Goal: Entertainment & Leisure: Consume media (video, audio)

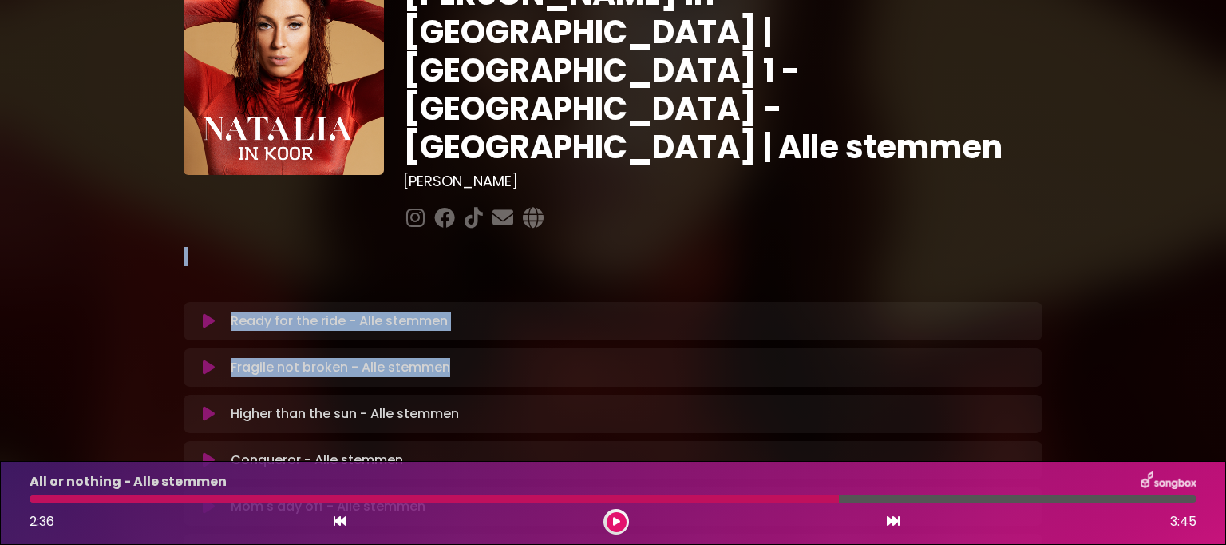
scroll to position [80, 0]
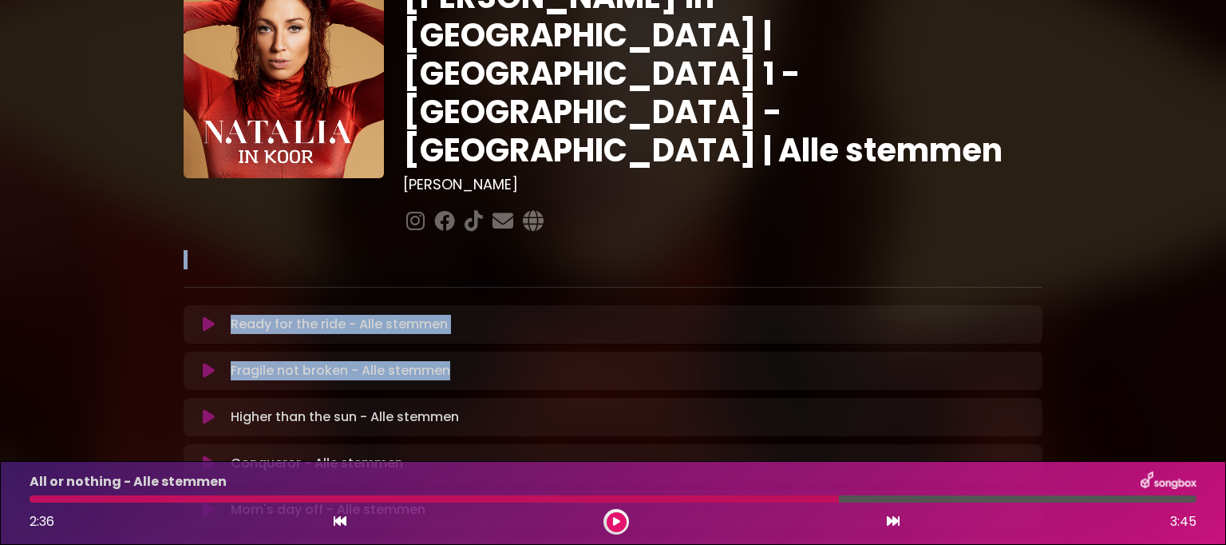
drag, startPoint x: 621, startPoint y: 79, endPoint x: 607, endPoint y: 167, distance: 89.0
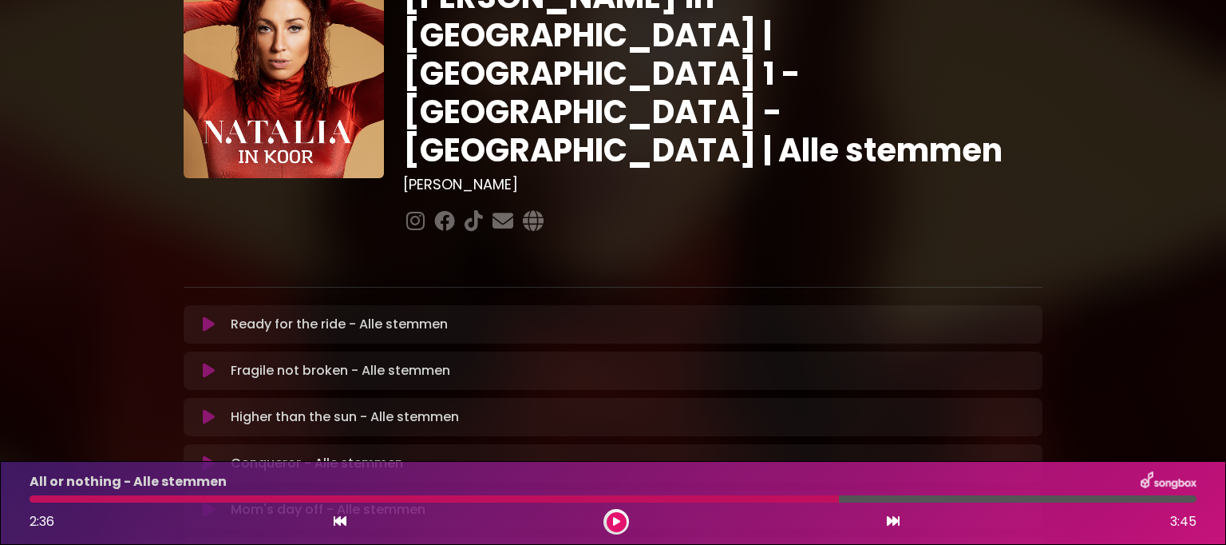
click at [588, 53] on h1 "[PERSON_NAME] in [GEOGRAPHIC_DATA] | [GEOGRAPHIC_DATA] 1 - [GEOGRAPHIC_DATA] - …" at bounding box center [723, 74] width 640 height 192
click at [620, 523] on icon at bounding box center [616, 522] width 7 height 10
click at [616, 529] on button at bounding box center [617, 522] width 20 height 20
click at [612, 522] on button at bounding box center [617, 522] width 20 height 20
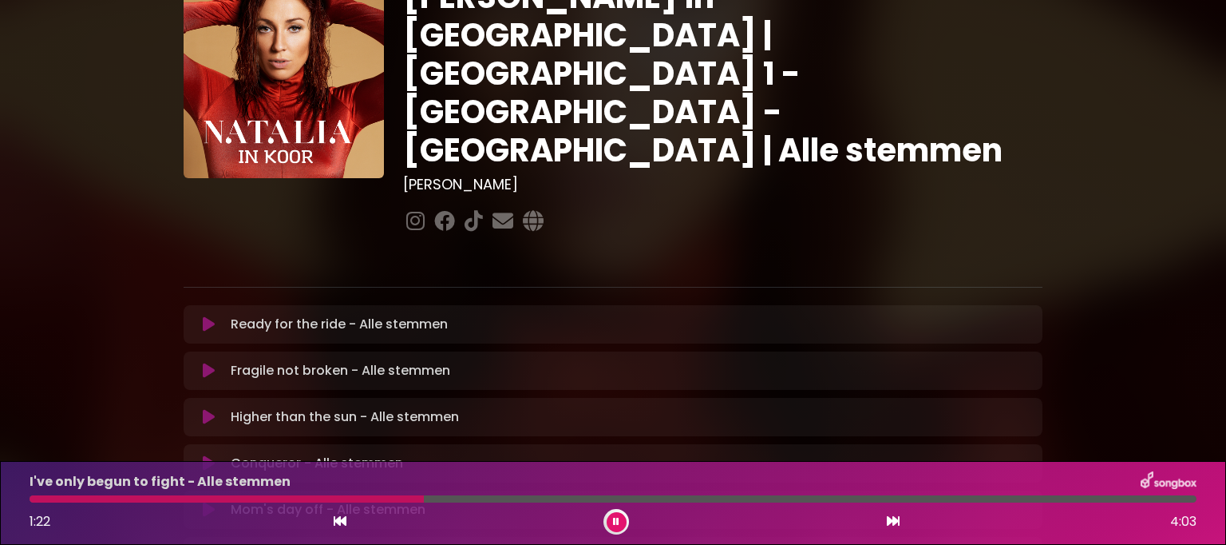
click at [623, 511] on div at bounding box center [617, 522] width 26 height 26
click at [612, 518] on button at bounding box center [617, 522] width 20 height 20
click at [611, 519] on button at bounding box center [617, 522] width 20 height 20
drag, startPoint x: 692, startPoint y: 7, endPoint x: 715, endPoint y: 497, distance: 490.8
click at [715, 497] on div at bounding box center [613, 498] width 1167 height 7
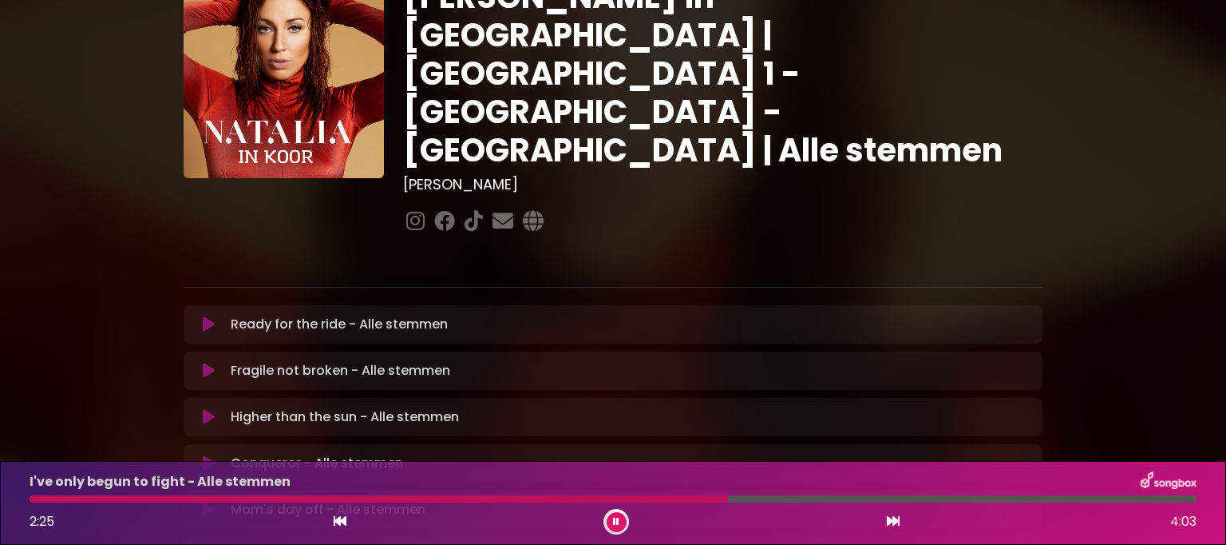
click at [704, 497] on div at bounding box center [379, 498] width 699 height 7
click at [617, 517] on icon at bounding box center [616, 522] width 6 height 10
click at [695, 497] on div at bounding box center [382, 498] width 704 height 7
click at [686, 497] on div at bounding box center [382, 498] width 704 height 7
click at [688, 497] on div at bounding box center [382, 498] width 704 height 7
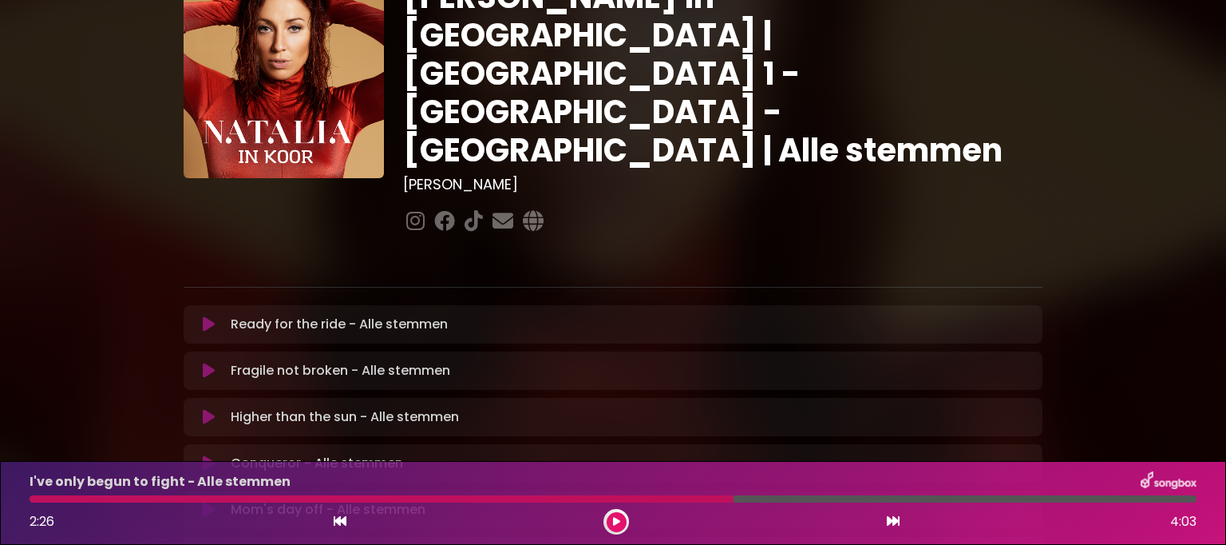
click at [692, 497] on div at bounding box center [382, 498] width 704 height 7
click at [669, 496] on div at bounding box center [382, 498] width 704 height 7
click at [624, 514] on button at bounding box center [617, 522] width 20 height 20
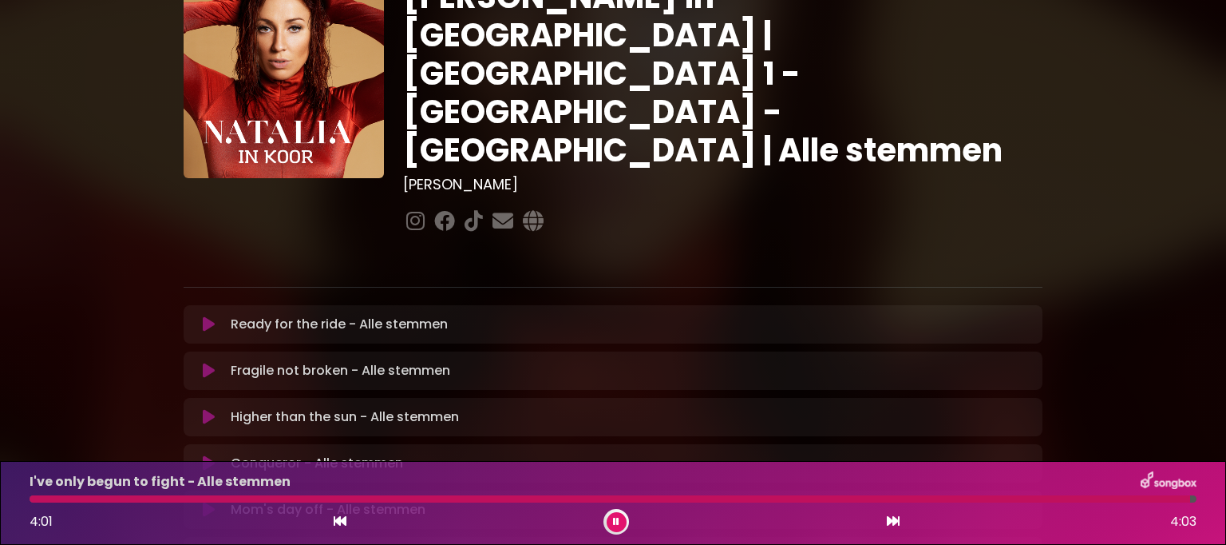
click at [618, 523] on icon at bounding box center [616, 522] width 6 height 10
click at [616, 522] on icon at bounding box center [616, 522] width 7 height 10
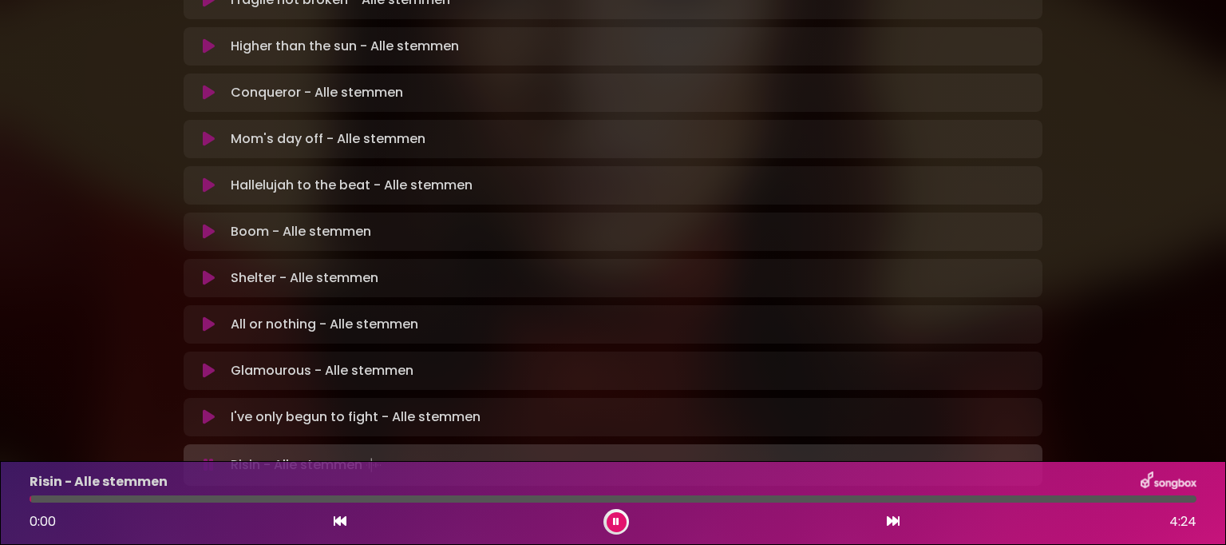
scroll to position [479, 0]
